Goal: Information Seeking & Learning: Understand process/instructions

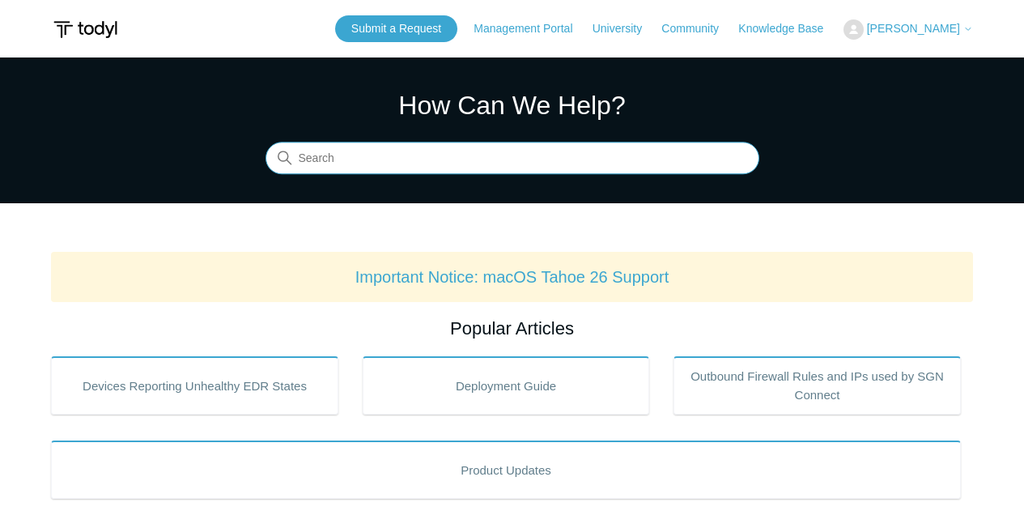
click at [427, 158] on input "Search" at bounding box center [512, 158] width 494 height 32
type input "365"
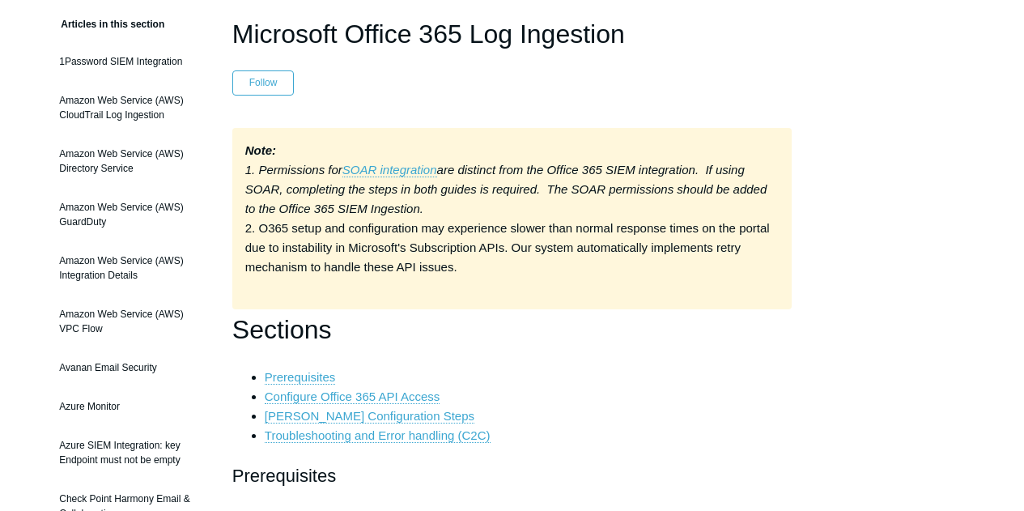
scroll to position [162, 0]
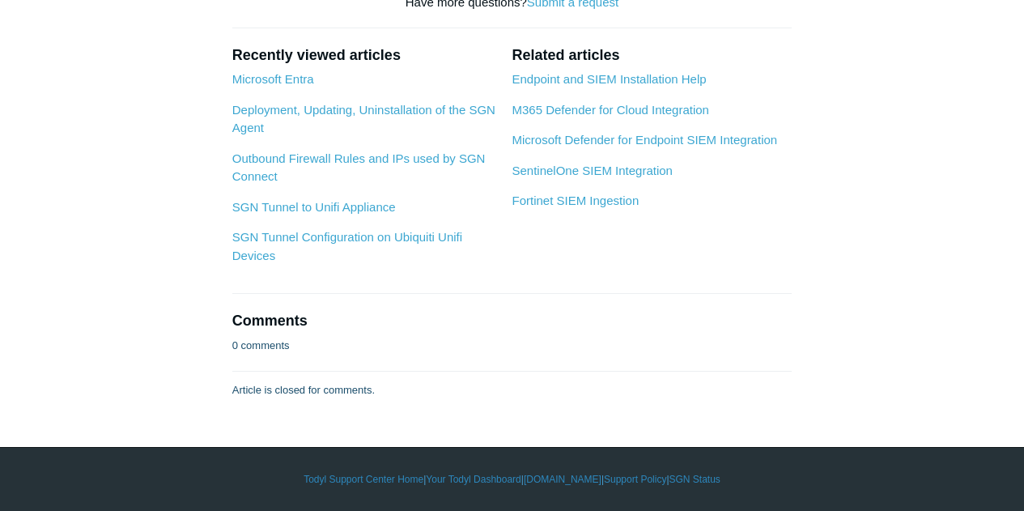
scroll to position [6128, 0]
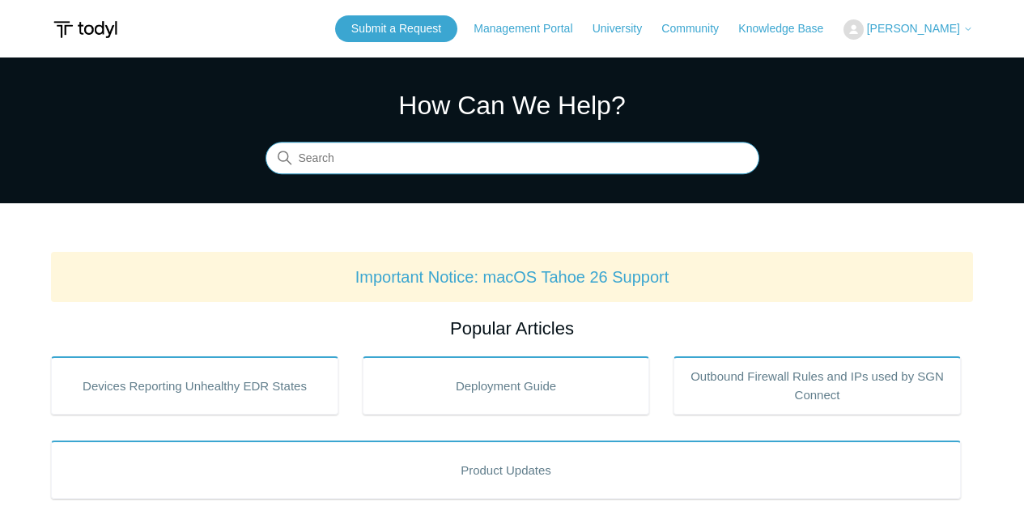
click at [399, 163] on input "Search" at bounding box center [512, 158] width 494 height 32
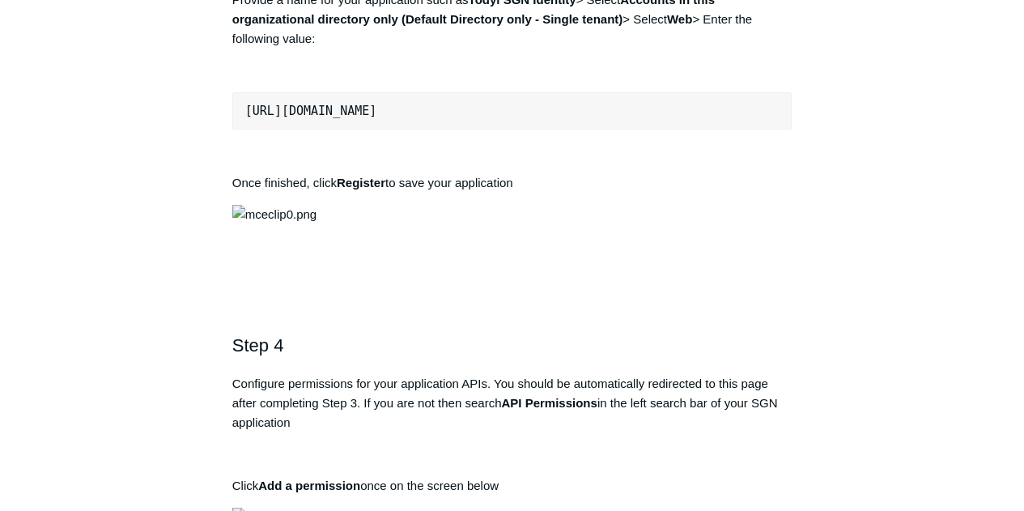
scroll to position [1376, 0]
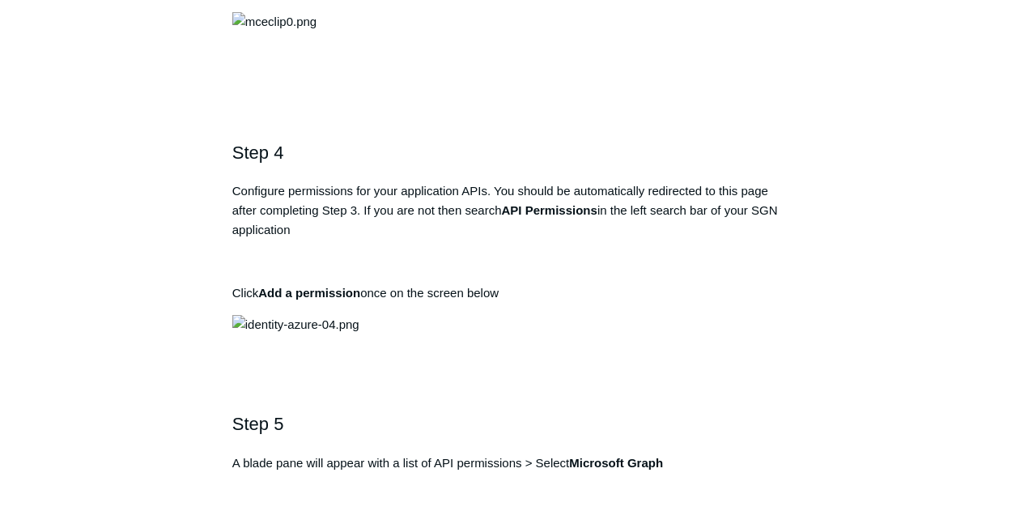
drag, startPoint x: 524, startPoint y: 437, endPoint x: 248, endPoint y: 442, distance: 276.0
copy pre "https://auth.todyl.com/v1/login/callback"
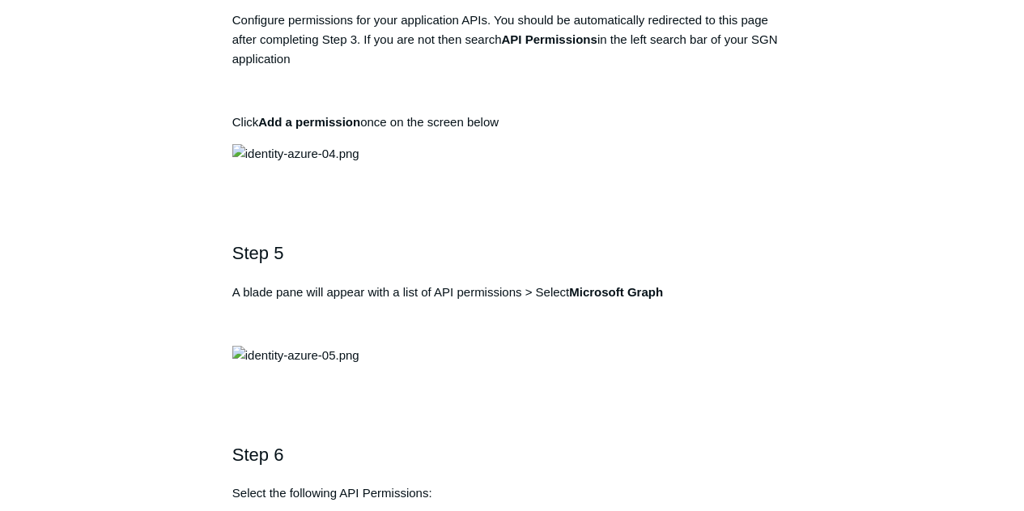
scroll to position [1538, 0]
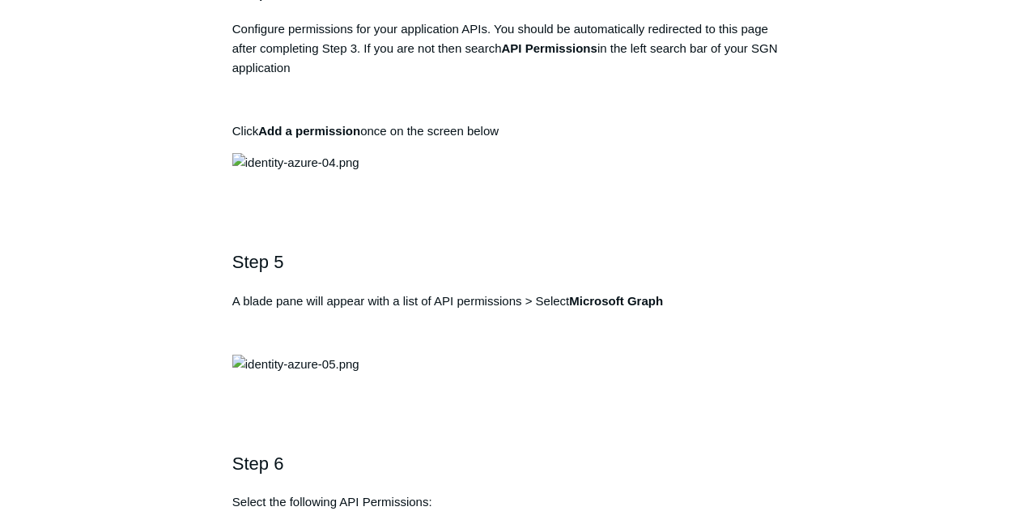
drag, startPoint x: 493, startPoint y: 277, endPoint x: 240, endPoint y: 266, distance: 253.5
drag, startPoint x: 310, startPoint y: 270, endPoint x: 693, endPoint y: 274, distance: 382.8
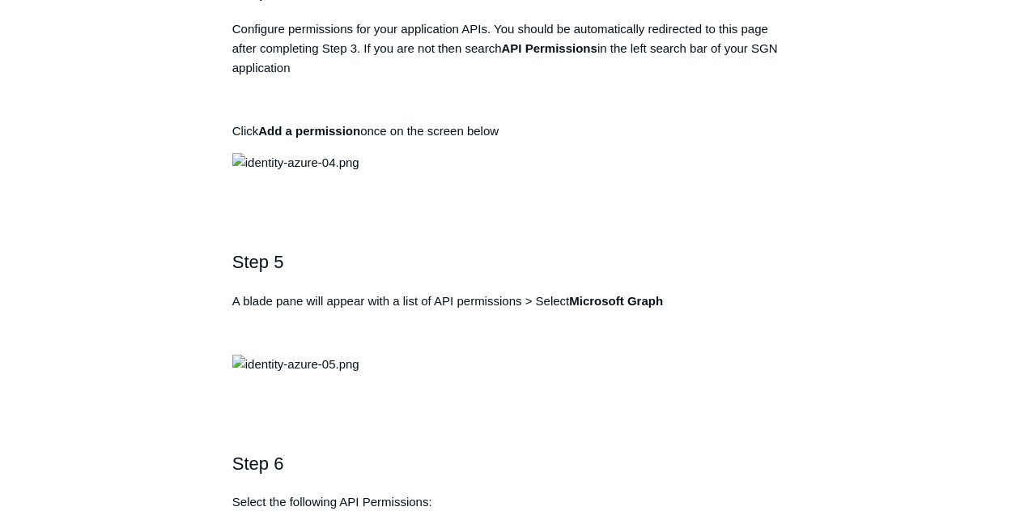
drag, startPoint x: 523, startPoint y: 278, endPoint x: 240, endPoint y: 271, distance: 283.4
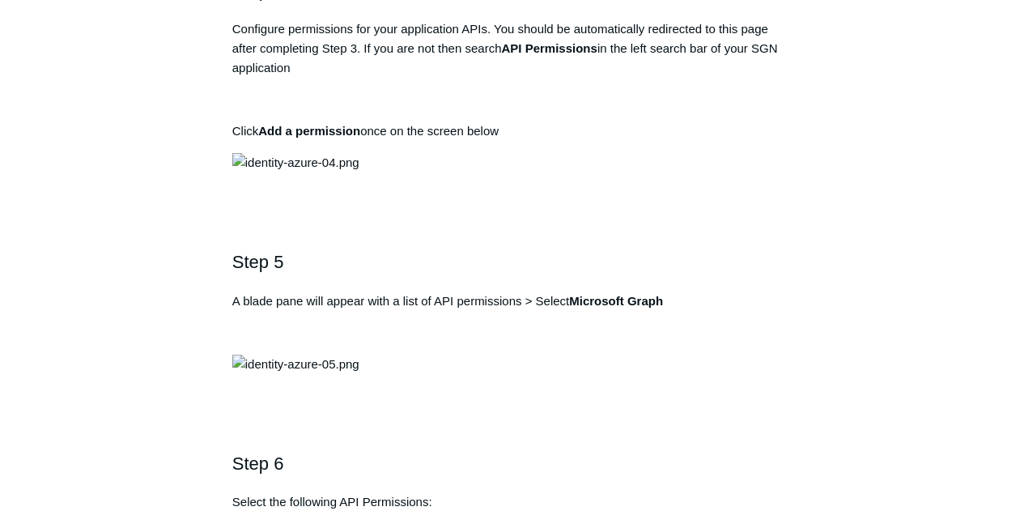
copy pre "https://auth.todyl.com/v1/login/callback"
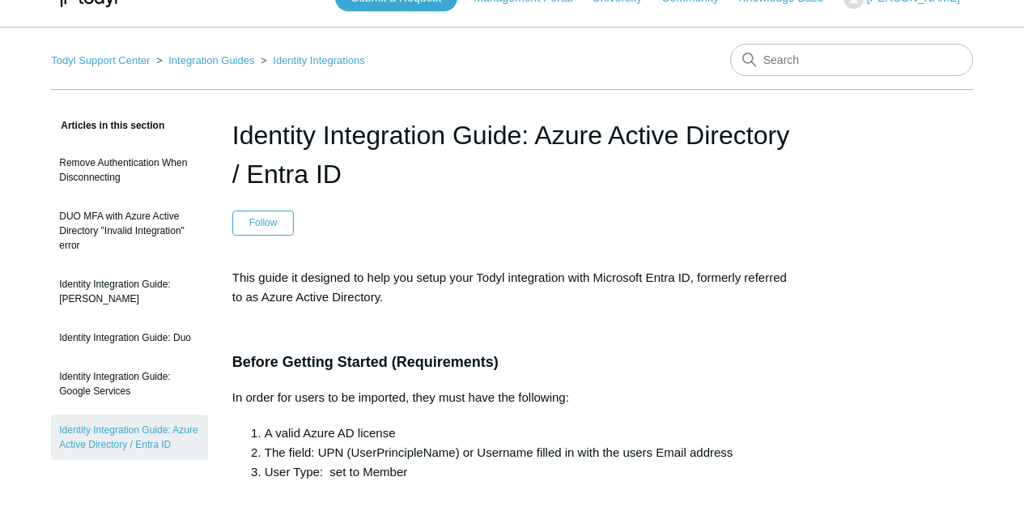
scroll to position [0, 0]
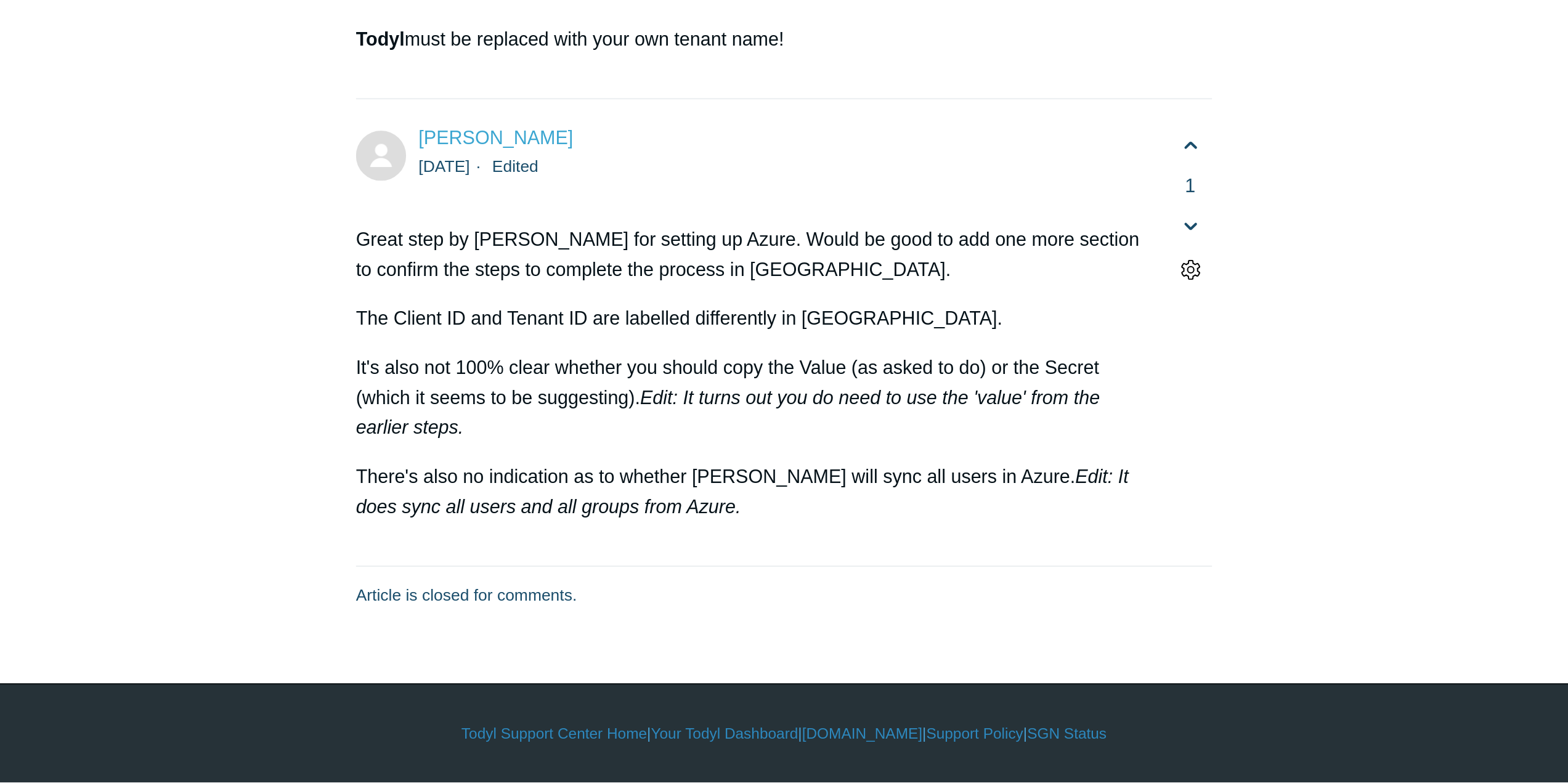
scroll to position [7777, 0]
